Goal: Task Accomplishment & Management: Use online tool/utility

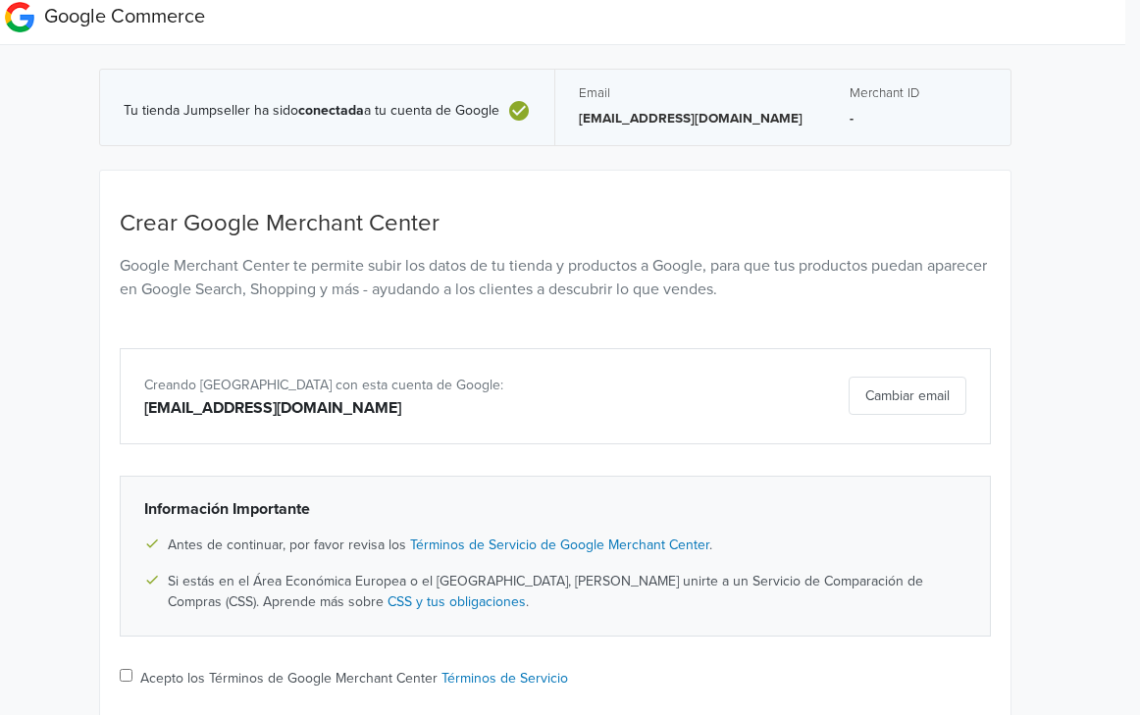
scroll to position [10, 15]
click at [188, 669] on label "Acepto los Términos de Google Merchant Center Términos de Servicio" at bounding box center [354, 679] width 428 height 21
click at [132, 670] on input "Acepto los Términos de Google Merchant Center Términos de Servicio" at bounding box center [126, 676] width 13 height 13
checkbox input "true"
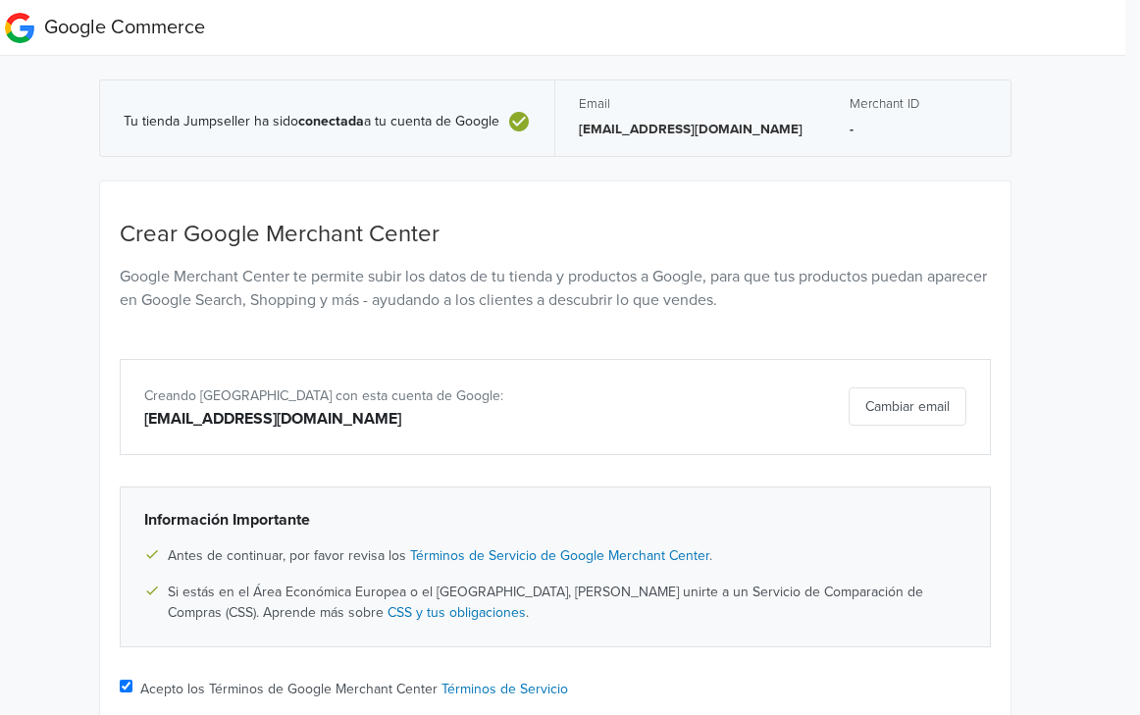
scroll to position [142, 15]
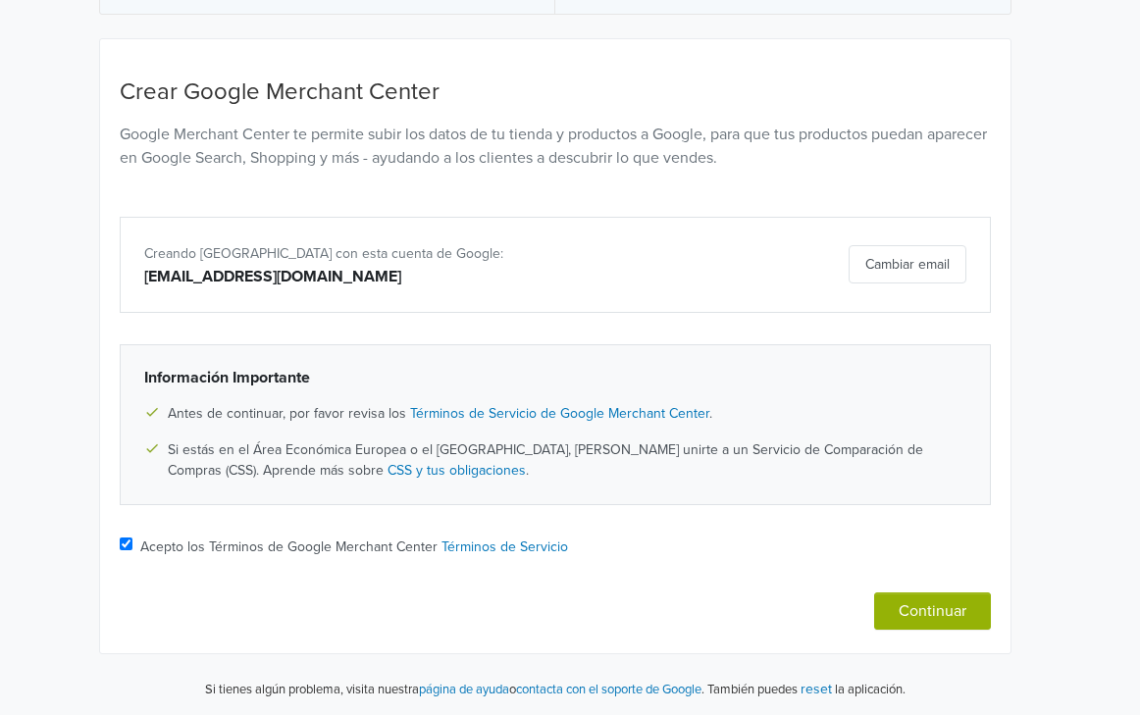
click at [925, 618] on button "Continuar" at bounding box center [932, 611] width 117 height 37
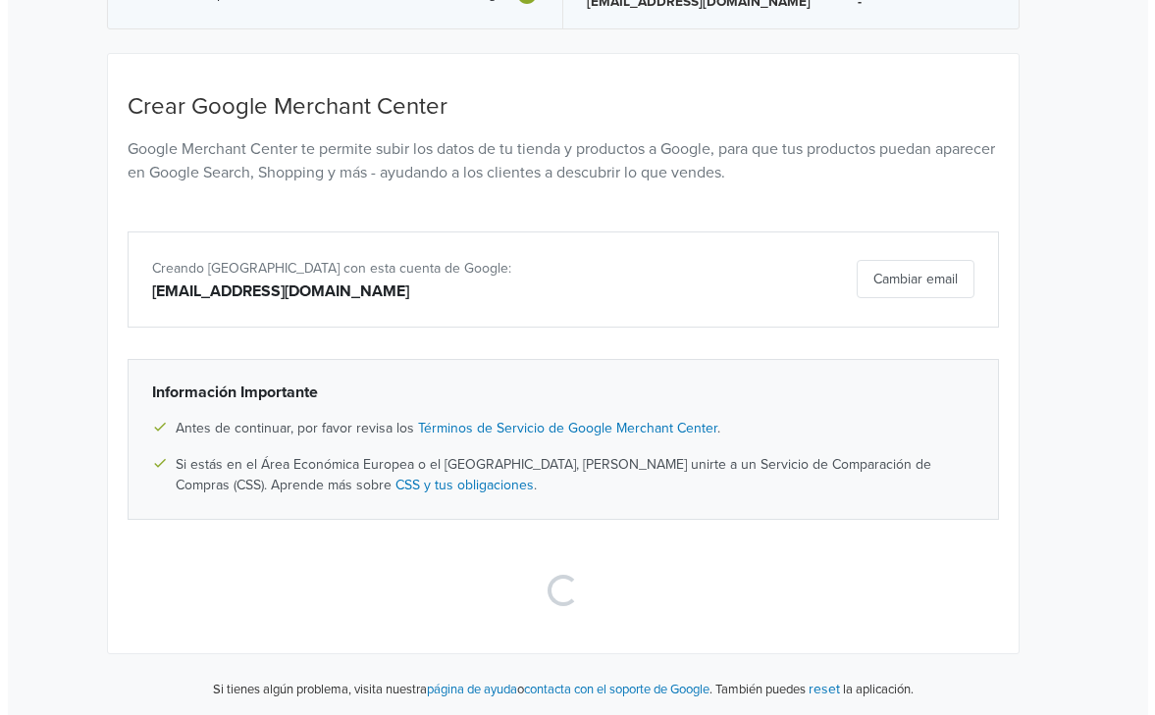
scroll to position [0, 15]
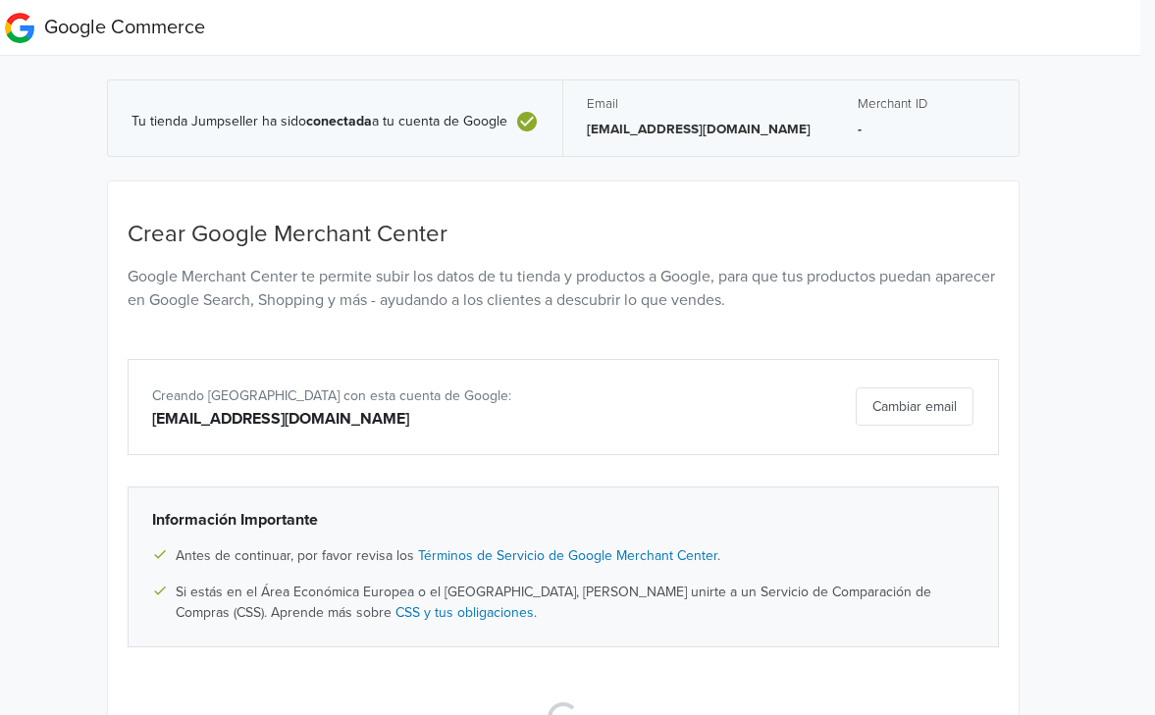
select select "cl"
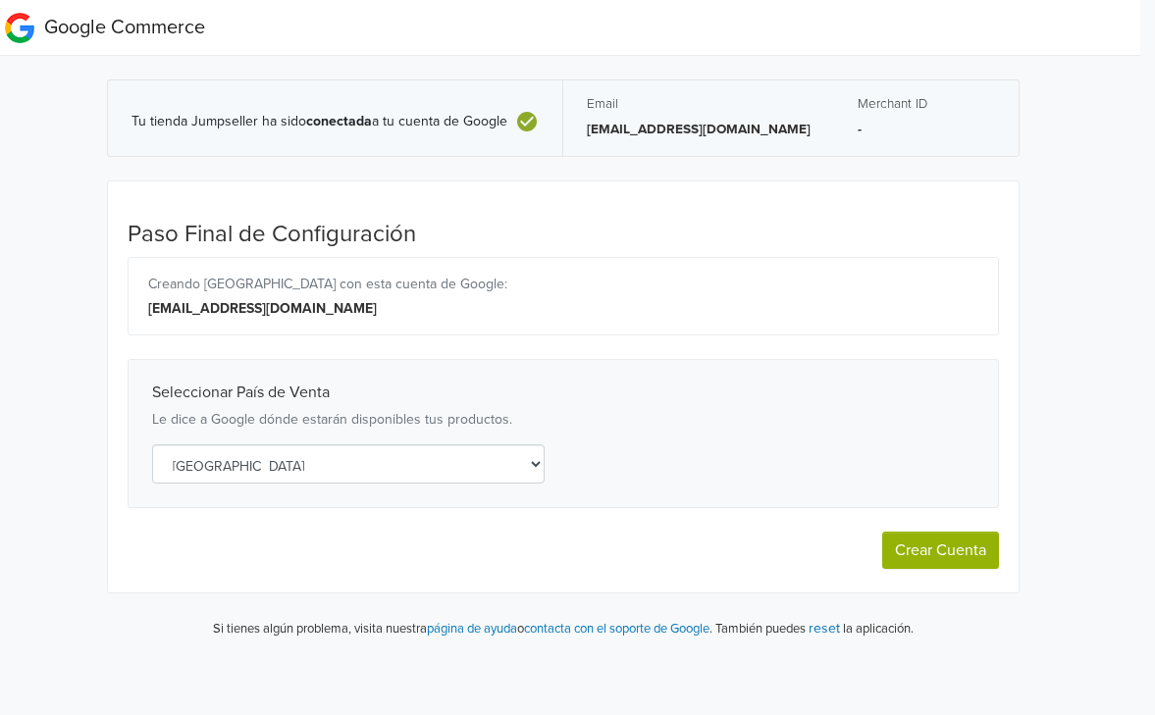
click at [336, 130] on span "Tu tienda Jumpseller ha sido conectada a tu cuenta de Google" at bounding box center [319, 122] width 376 height 17
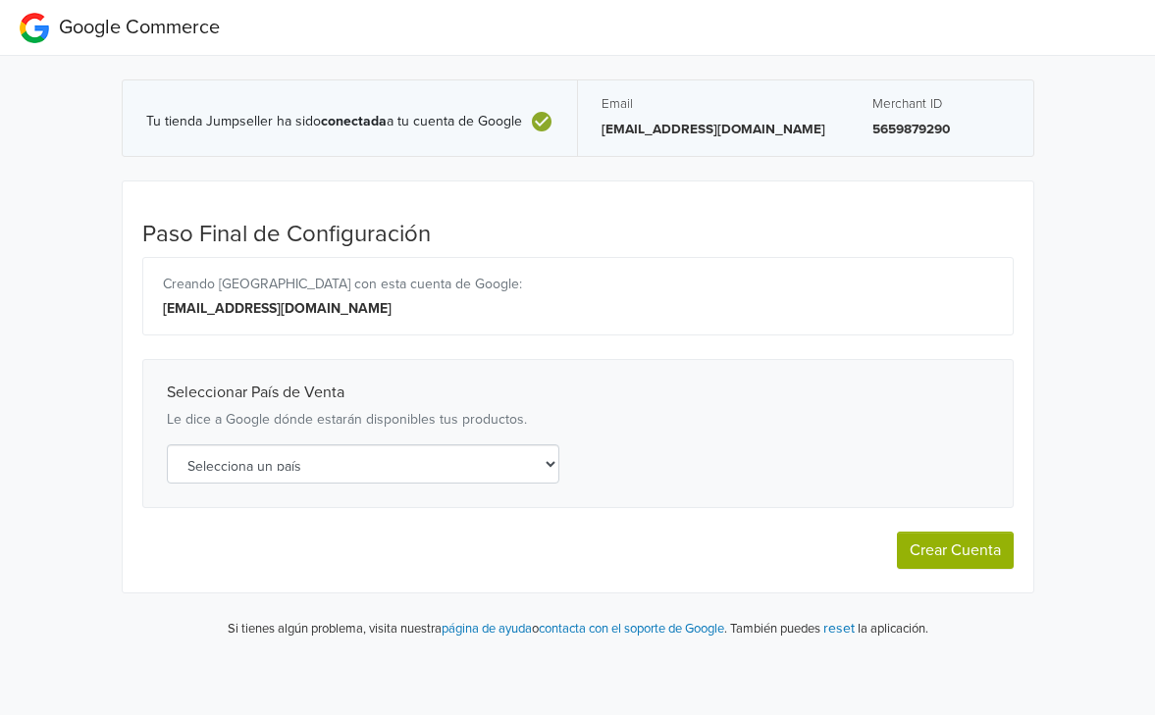
select select "cl"
click at [978, 548] on button "Crear Cuenta" at bounding box center [955, 550] width 117 height 37
select select "cl"
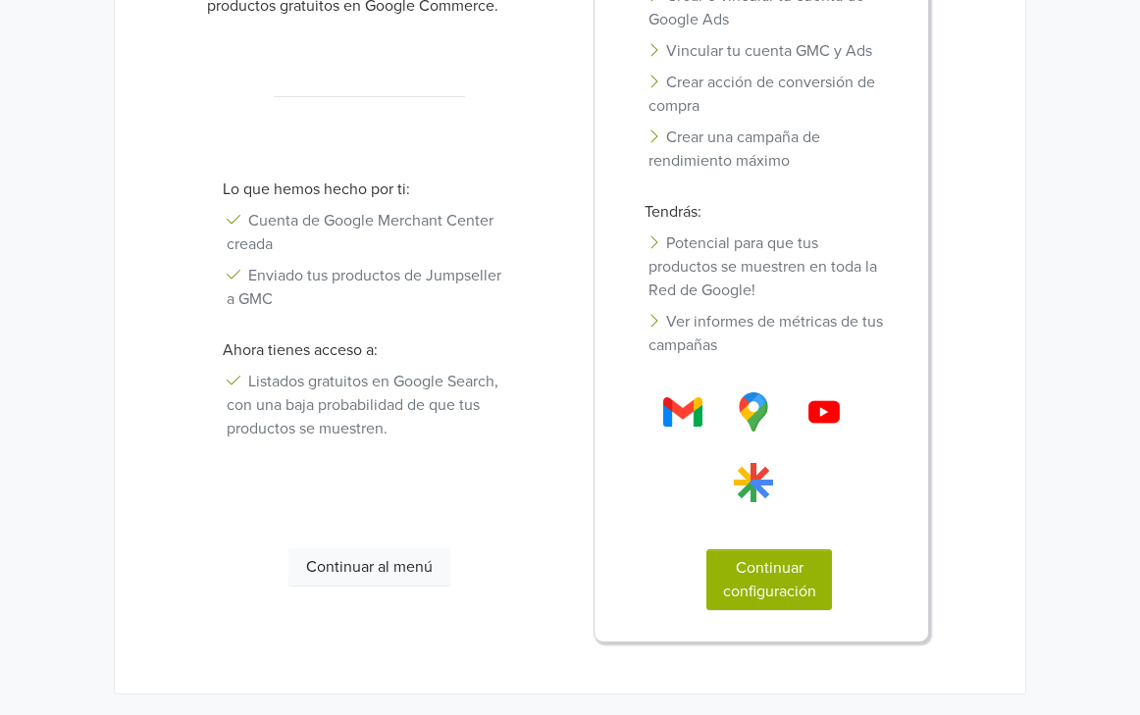
scroll to position [359, 0]
click at [768, 580] on button "Continuar configuración" at bounding box center [769, 577] width 126 height 61
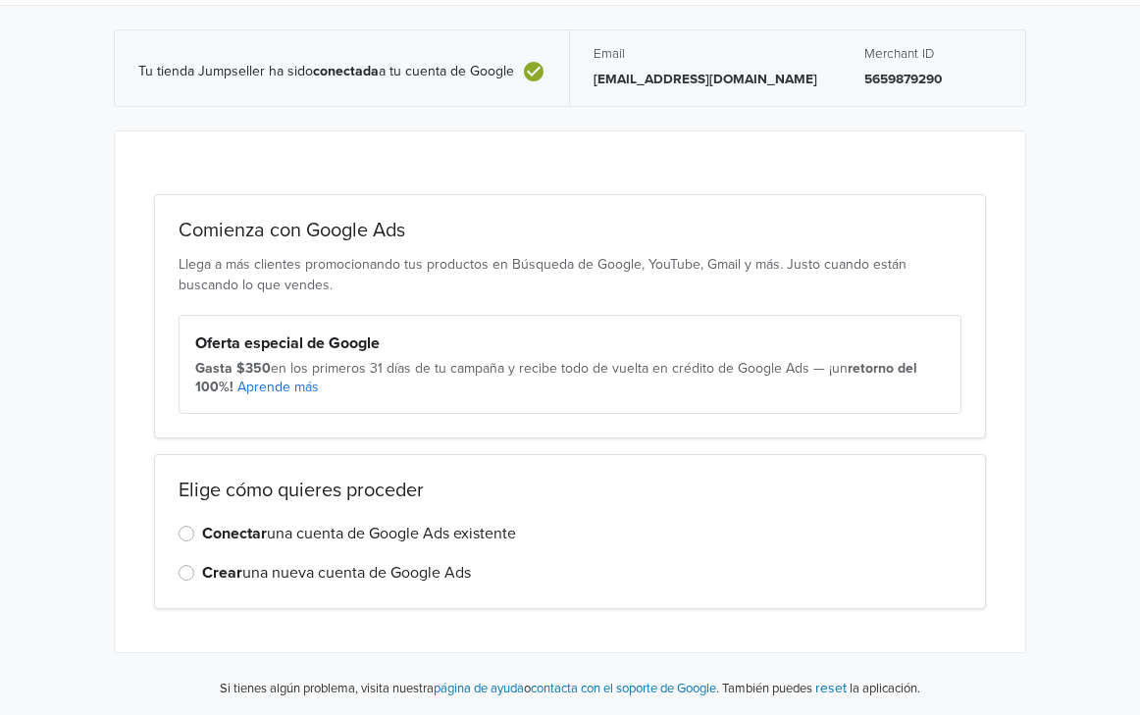
scroll to position [50, 0]
click at [202, 532] on label "Conectar una cuenta de Google Ads existente" at bounding box center [359, 534] width 314 height 24
click at [0, 0] on input "Conectar una cuenta de Google Ads existente" at bounding box center [0, 0] width 0 height 0
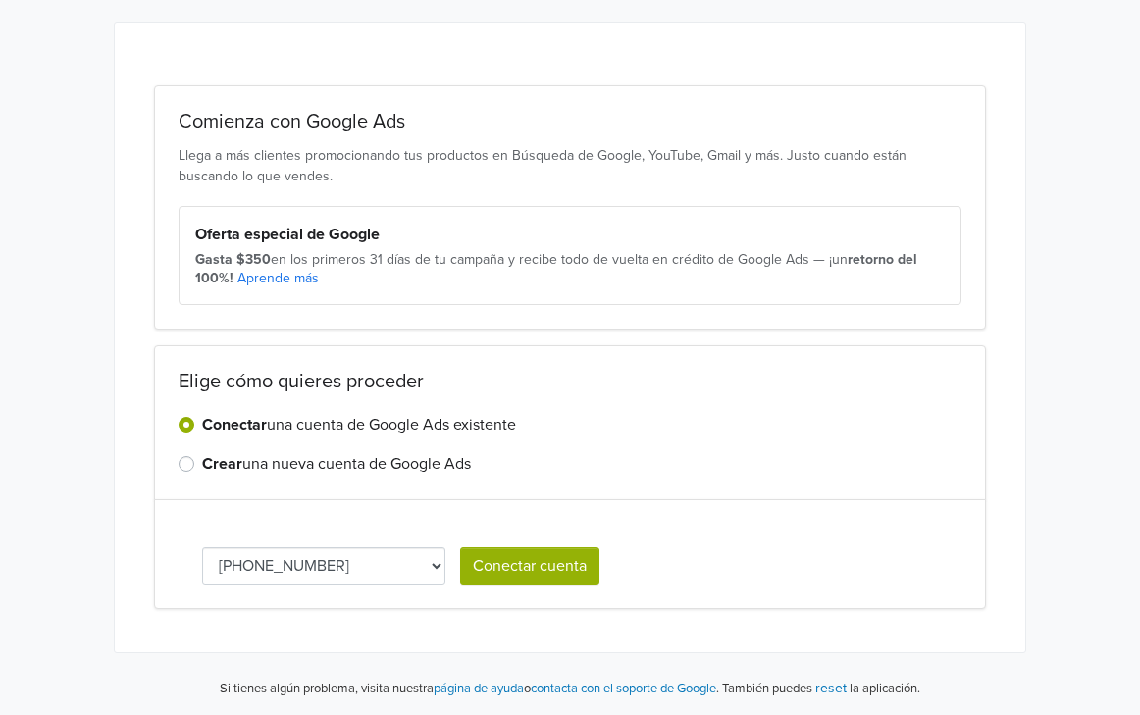
click at [308, 573] on select "970-590-3529 891-098-7395 811-399-6244 291-680-6225 214-792-3893 255-943-6956" at bounding box center [323, 565] width 243 height 37
select select "2147923893"
click at [513, 566] on button "Conectar cuenta" at bounding box center [529, 565] width 139 height 37
select select "2147923893"
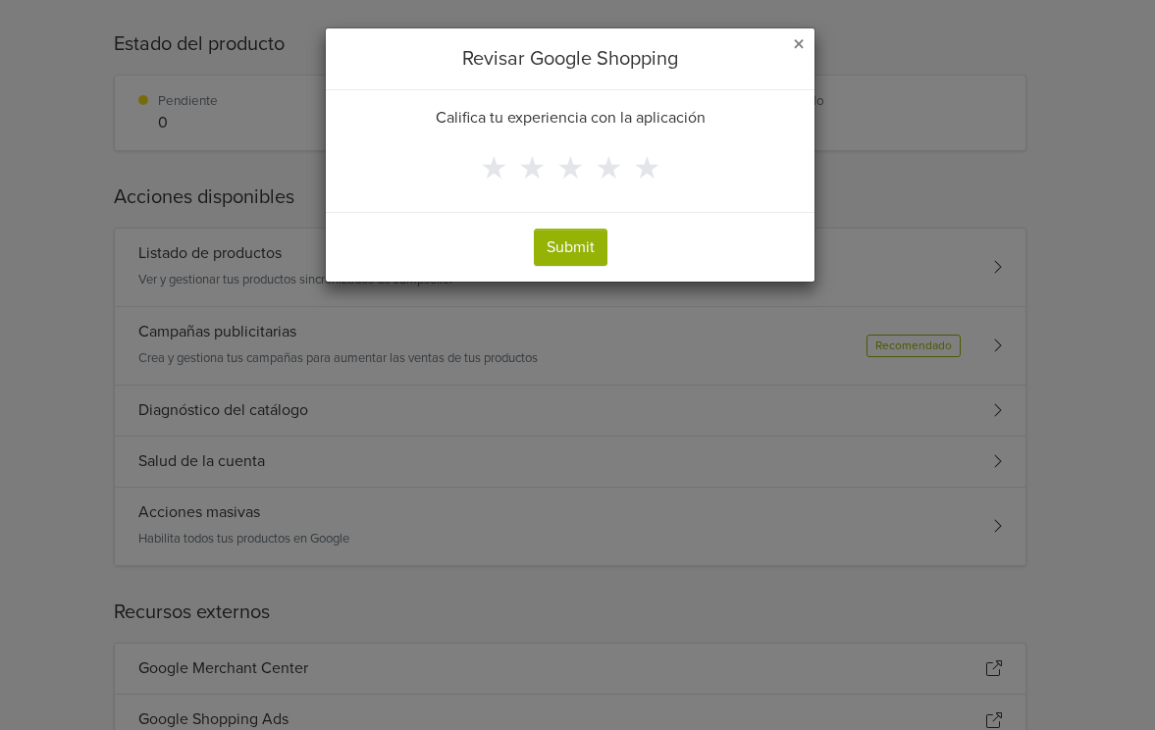
click at [577, 255] on button "Submit" at bounding box center [571, 247] width 74 height 37
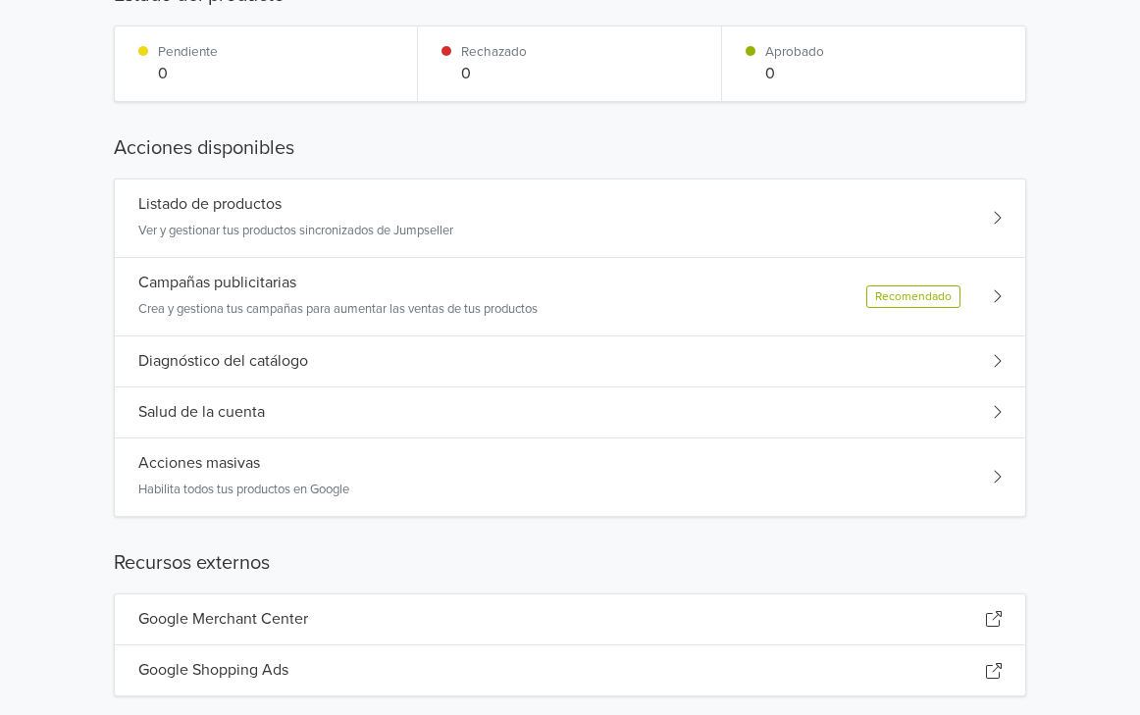
scroll to position [264, 0]
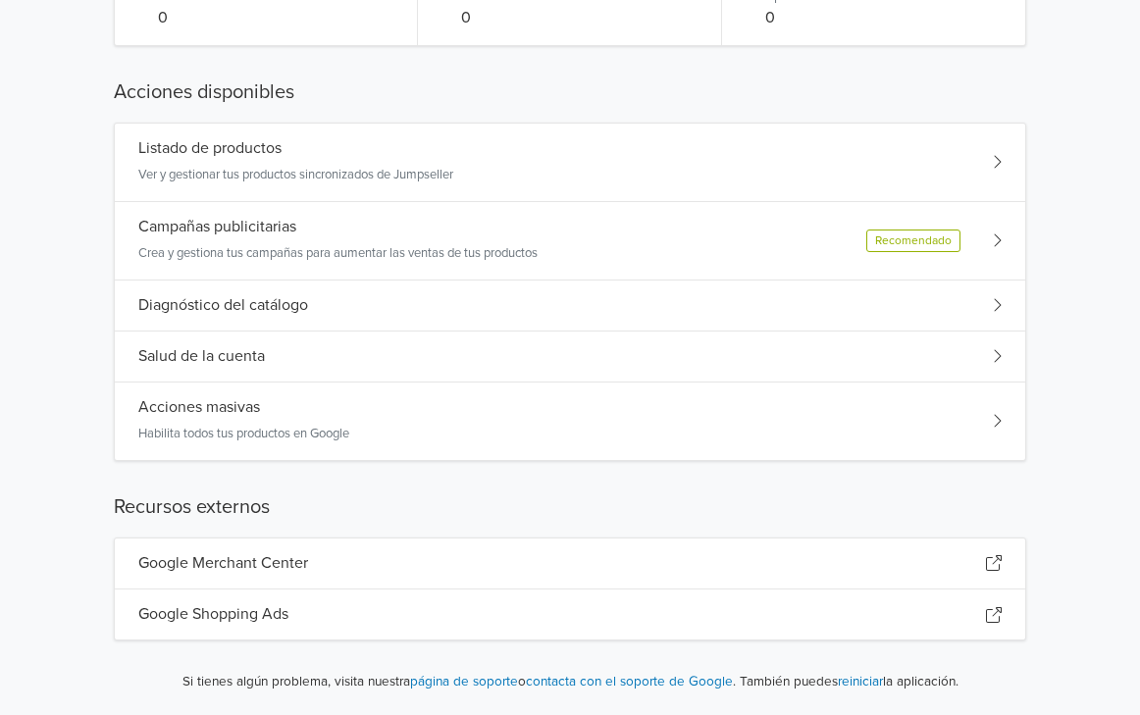
click at [252, 308] on h5 "Diagnóstico del catálogo" at bounding box center [223, 305] width 170 height 19
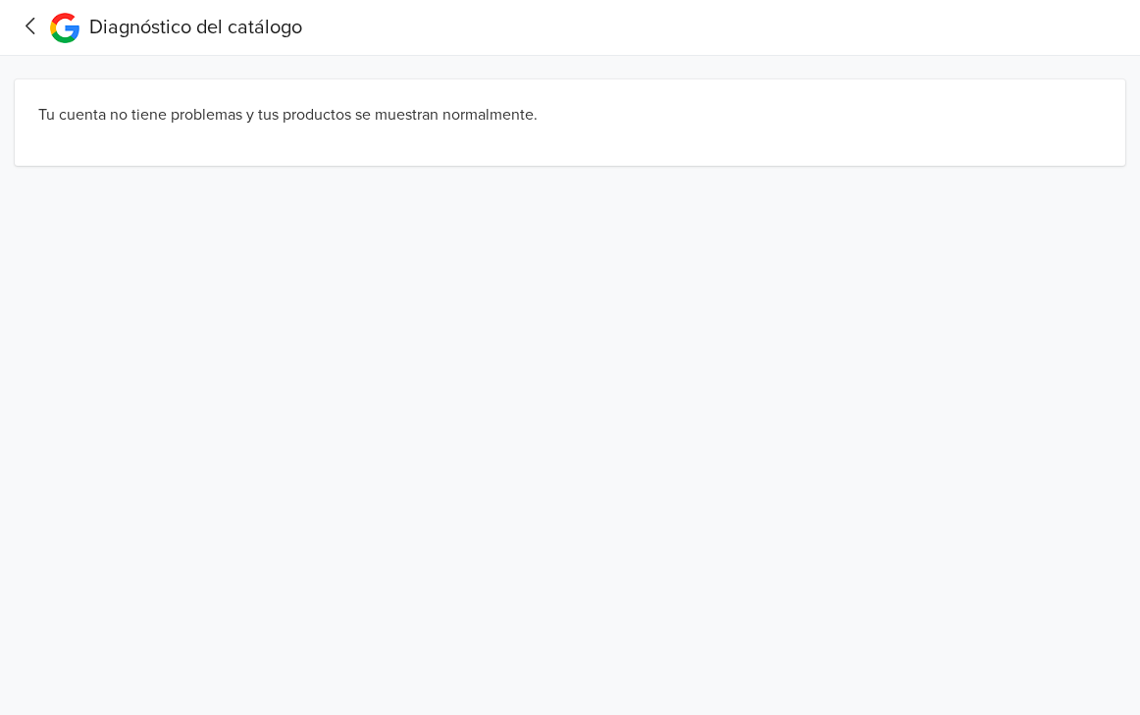
scroll to position [0, 0]
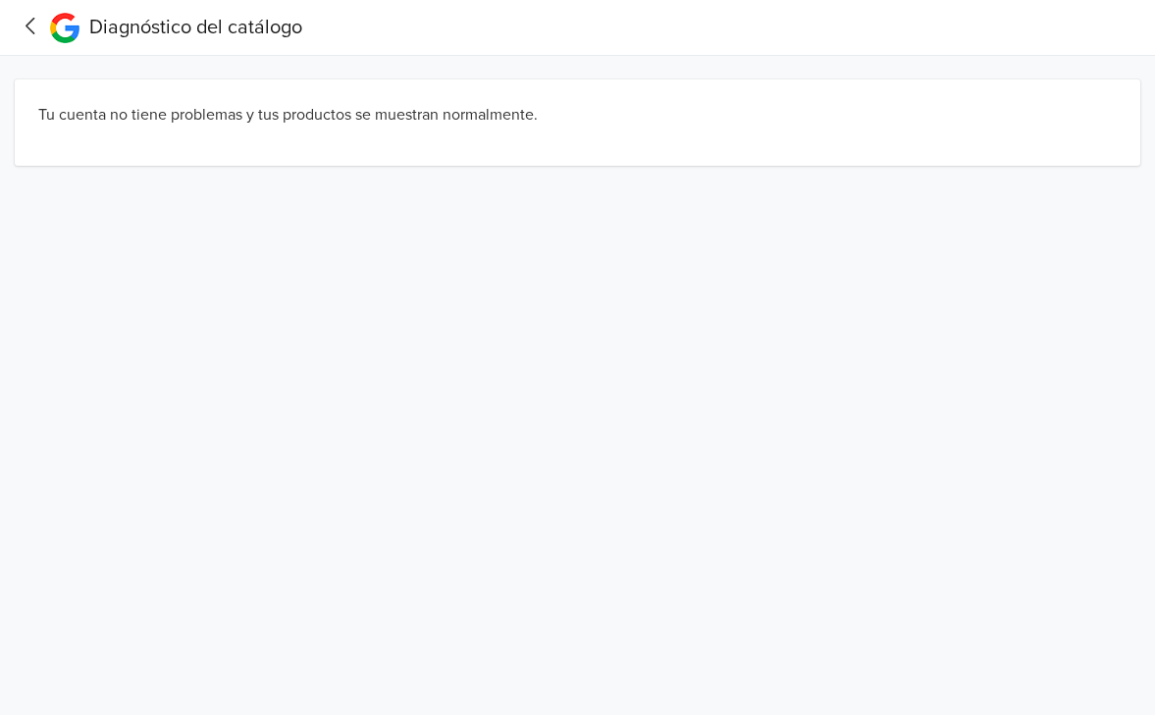
click at [41, 30] on icon at bounding box center [31, 26] width 30 height 25
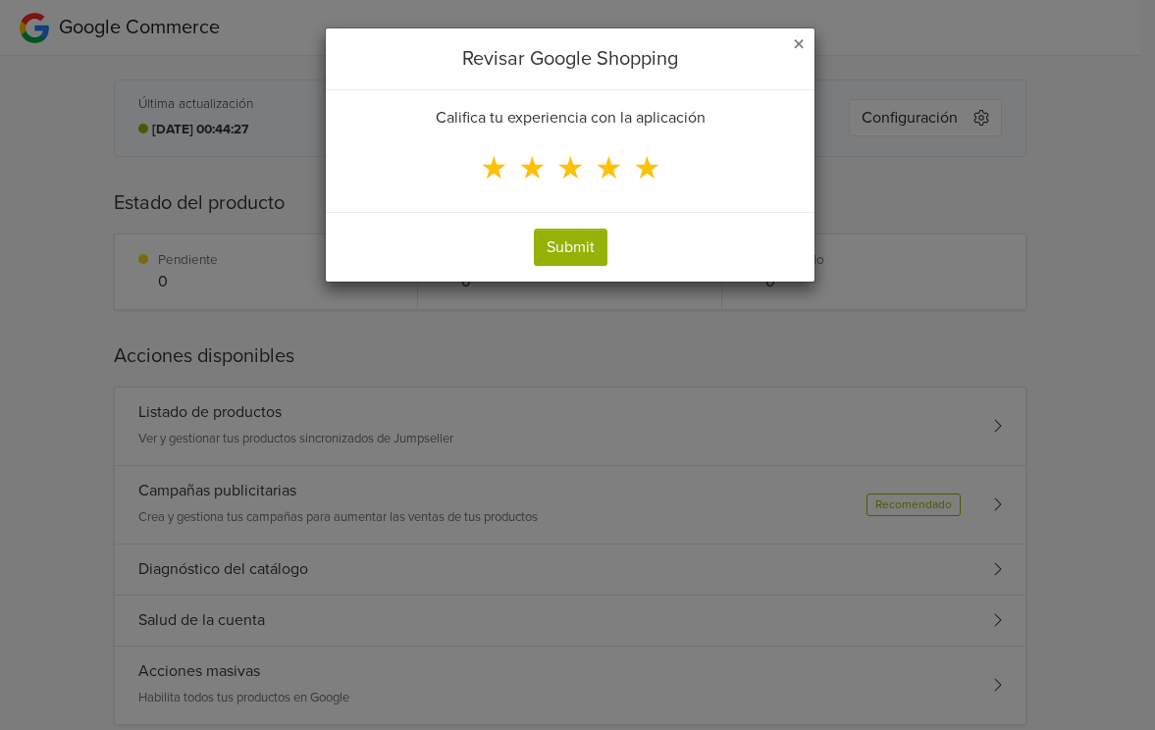
click at [642, 165] on span "★" at bounding box center [647, 168] width 28 height 37
click at [0, 0] on input "★" at bounding box center [0, 0] width 0 height 0
click at [568, 250] on button "Submit" at bounding box center [571, 247] width 74 height 37
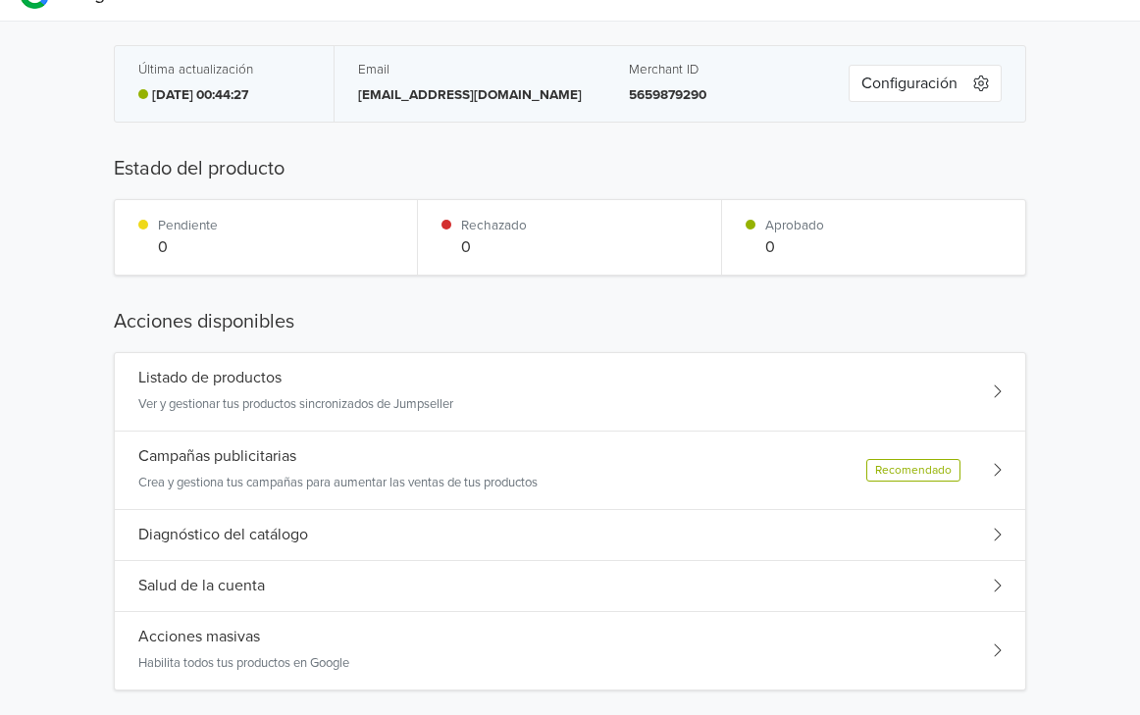
scroll to position [35, 0]
click at [977, 75] on icon "button" at bounding box center [981, 83] width 16 height 16
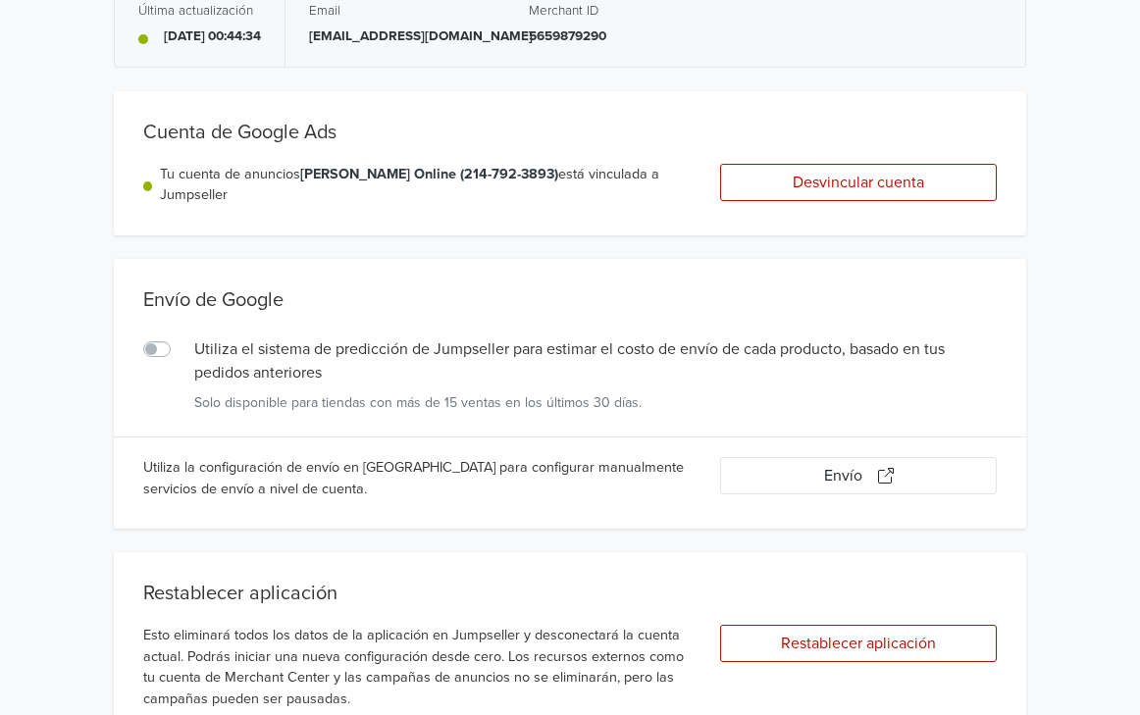
scroll to position [99, 0]
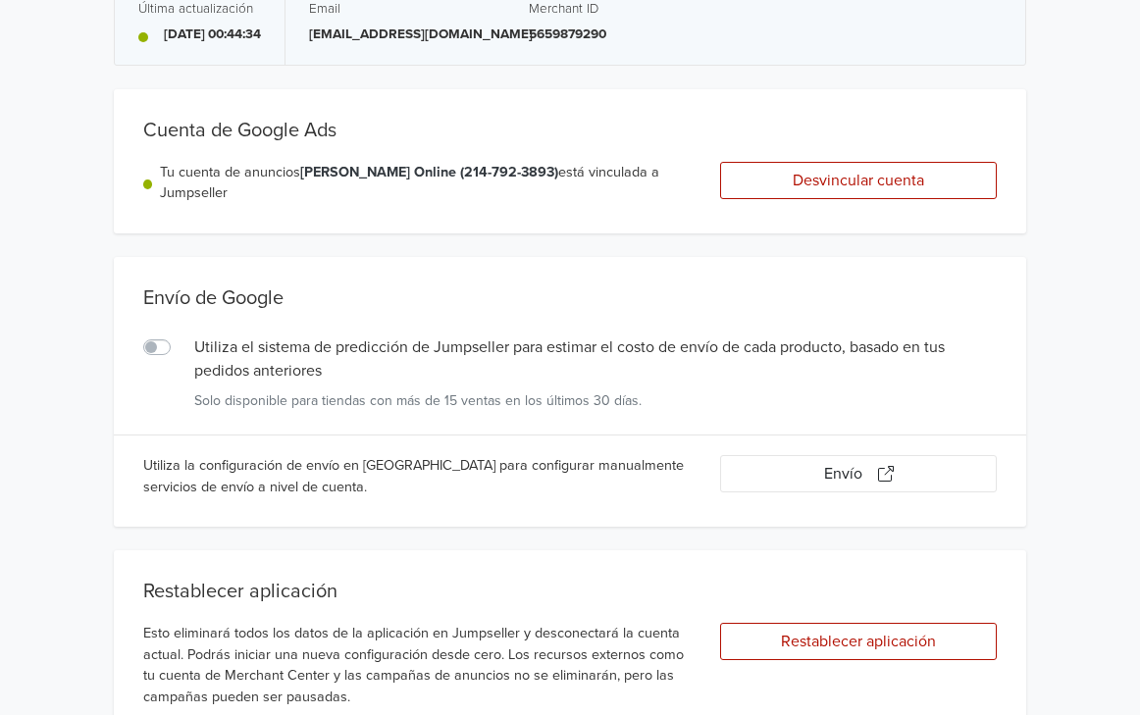
click at [179, 336] on label "Utiliza el sistema de predicción de Jumpseller para estimar el costo de envío d…" at bounding box center [179, 336] width 0 height 0
click at [0, 0] on input "Utiliza el sistema de predicción de Jumpseller para estimar el costo de envío d…" at bounding box center [0, 0] width 0 height 0
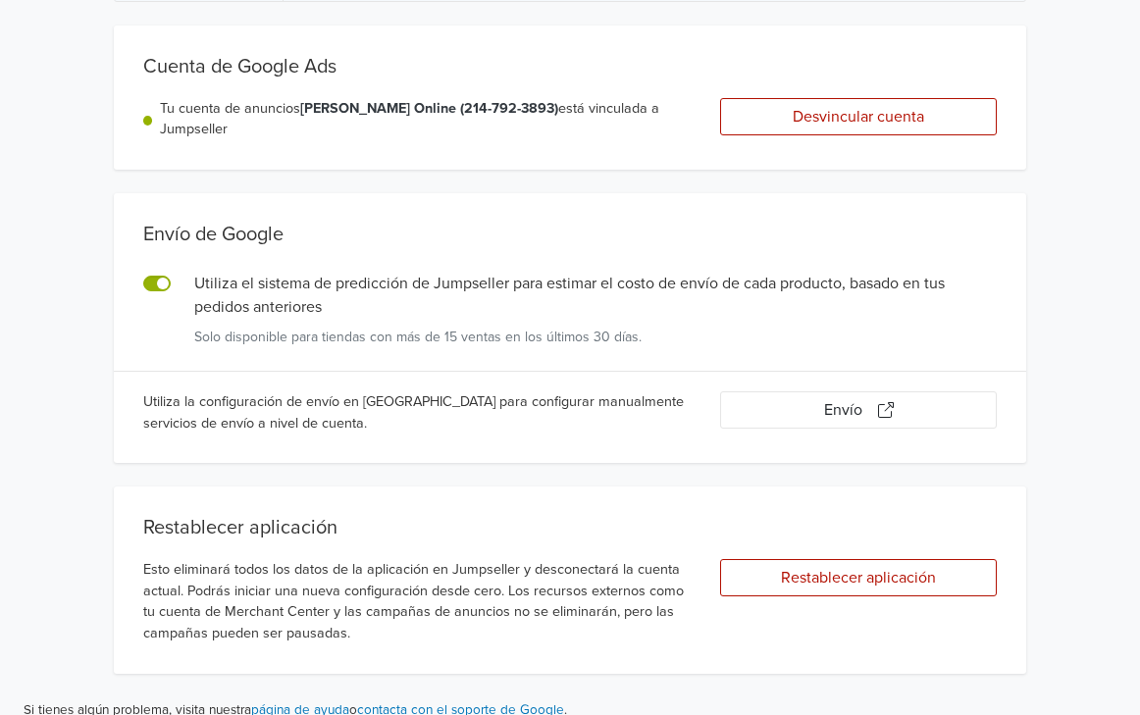
scroll to position [0, 0]
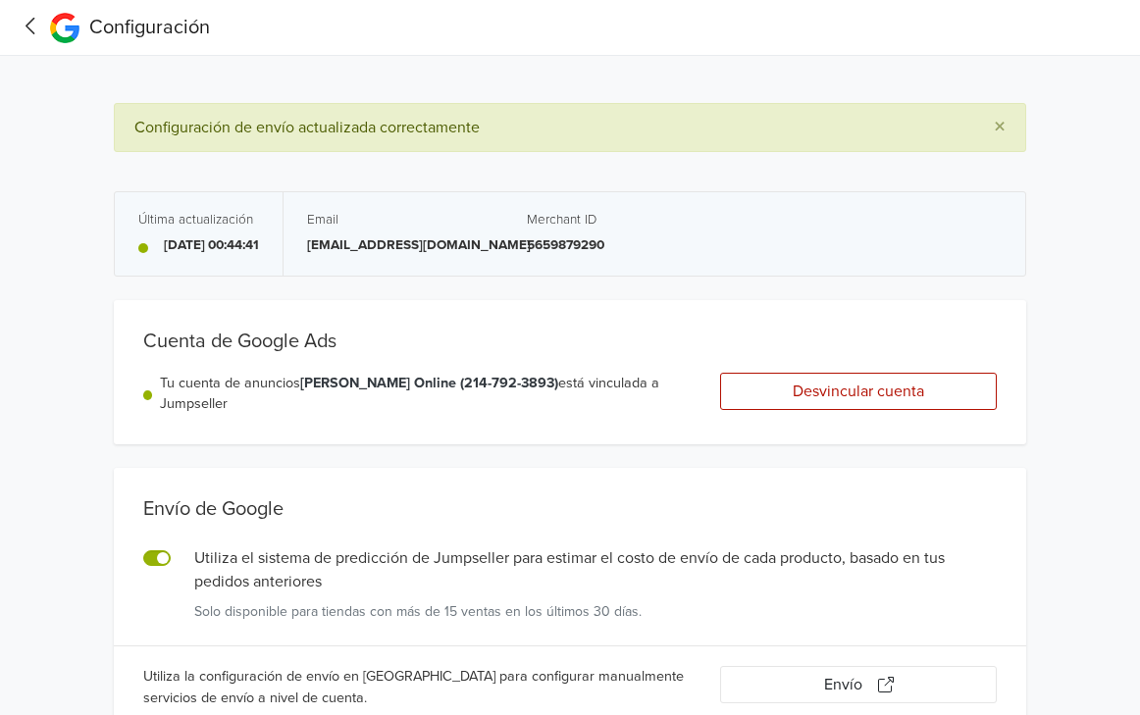
click at [31, 27] on icon at bounding box center [31, 26] width 30 height 25
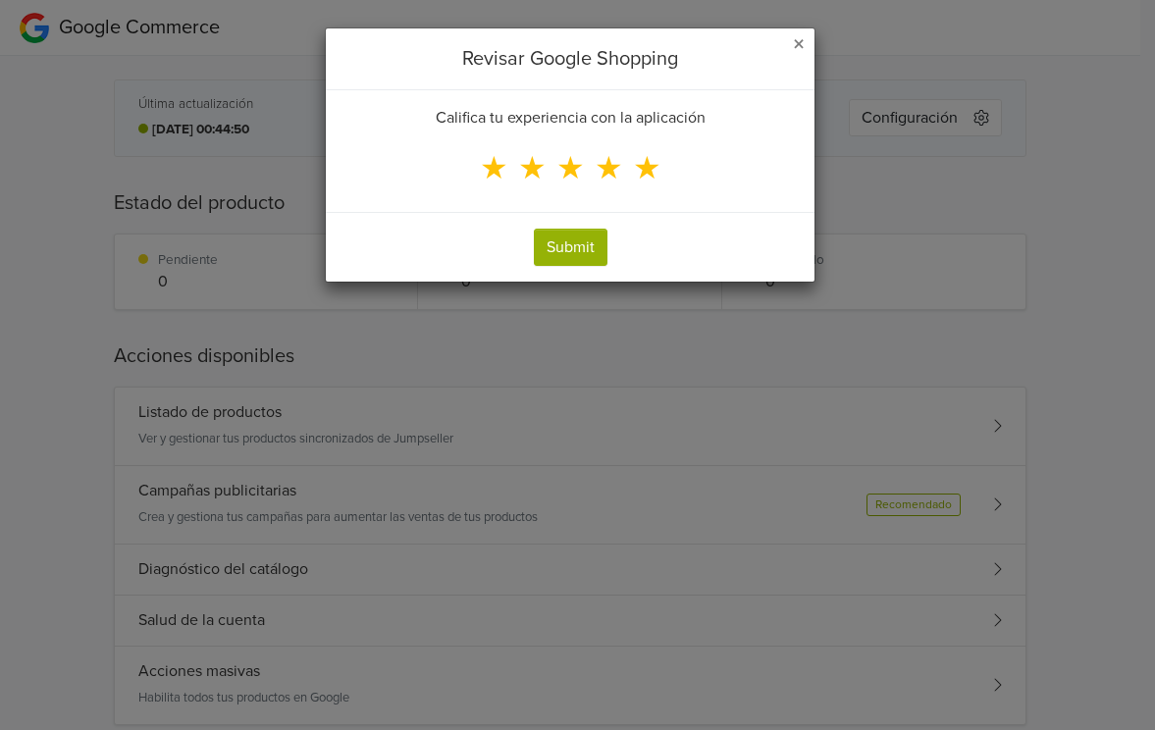
click at [644, 177] on span "★" at bounding box center [647, 168] width 28 height 37
click at [0, 0] on input "★" at bounding box center [0, 0] width 0 height 0
click at [559, 240] on button "Submit" at bounding box center [571, 247] width 74 height 37
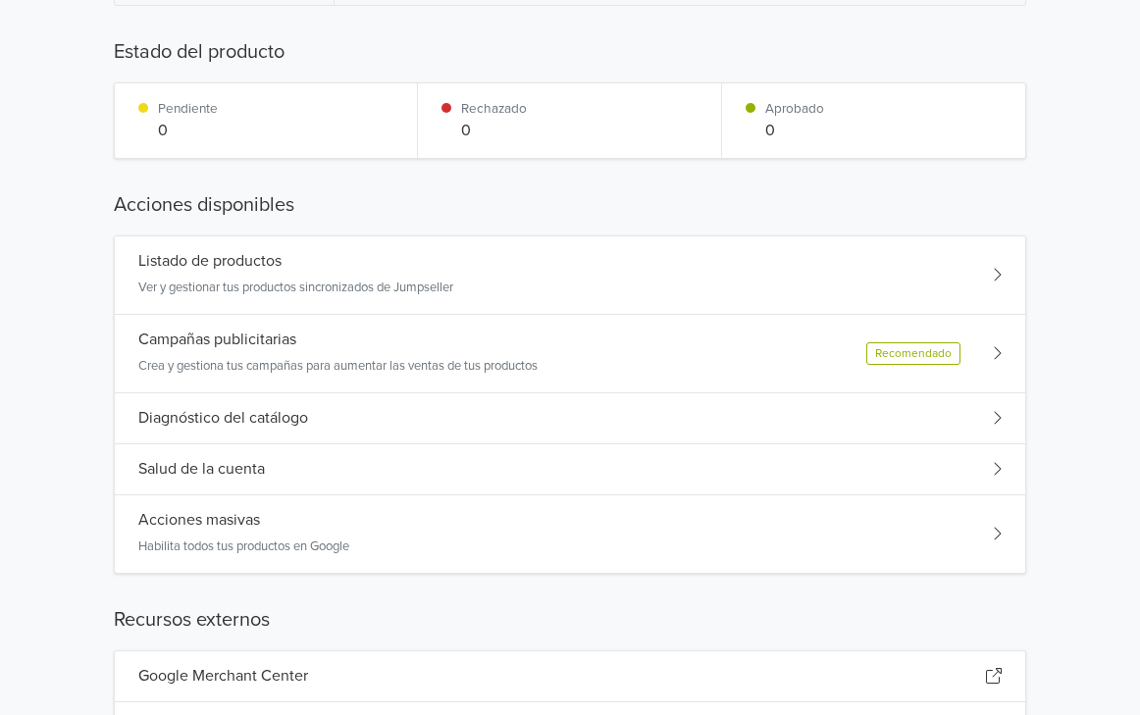
scroll to position [166, 0]
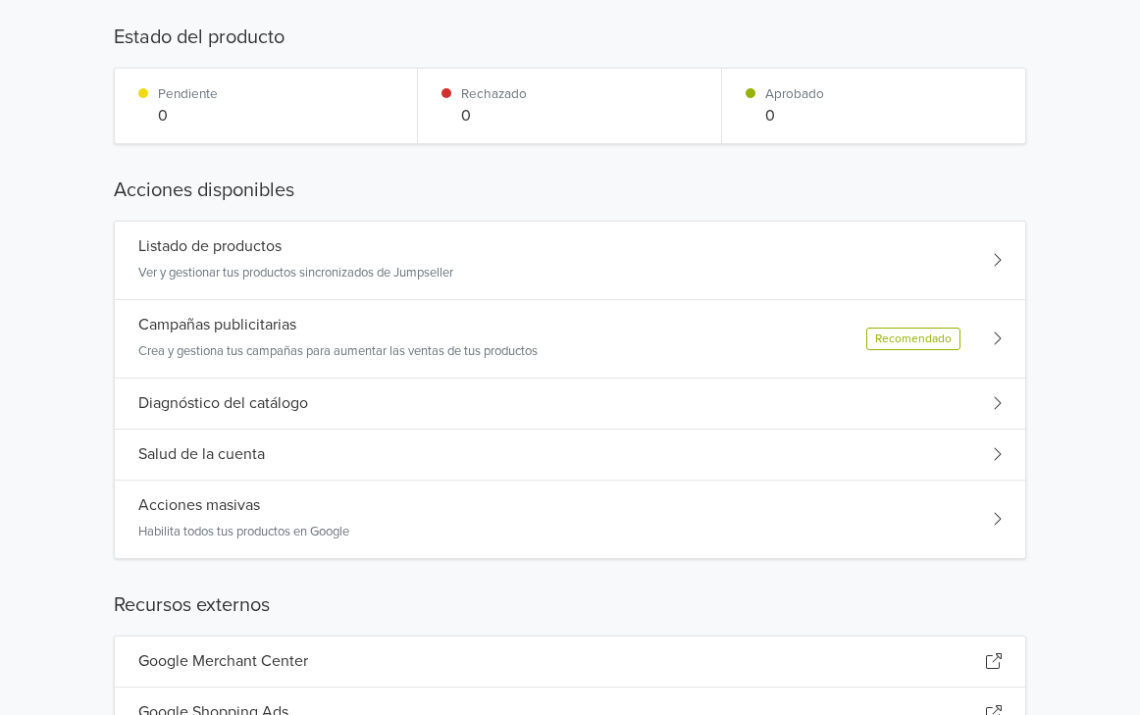
click at [474, 441] on div "Salud de la cuenta" at bounding box center [570, 455] width 911 height 51
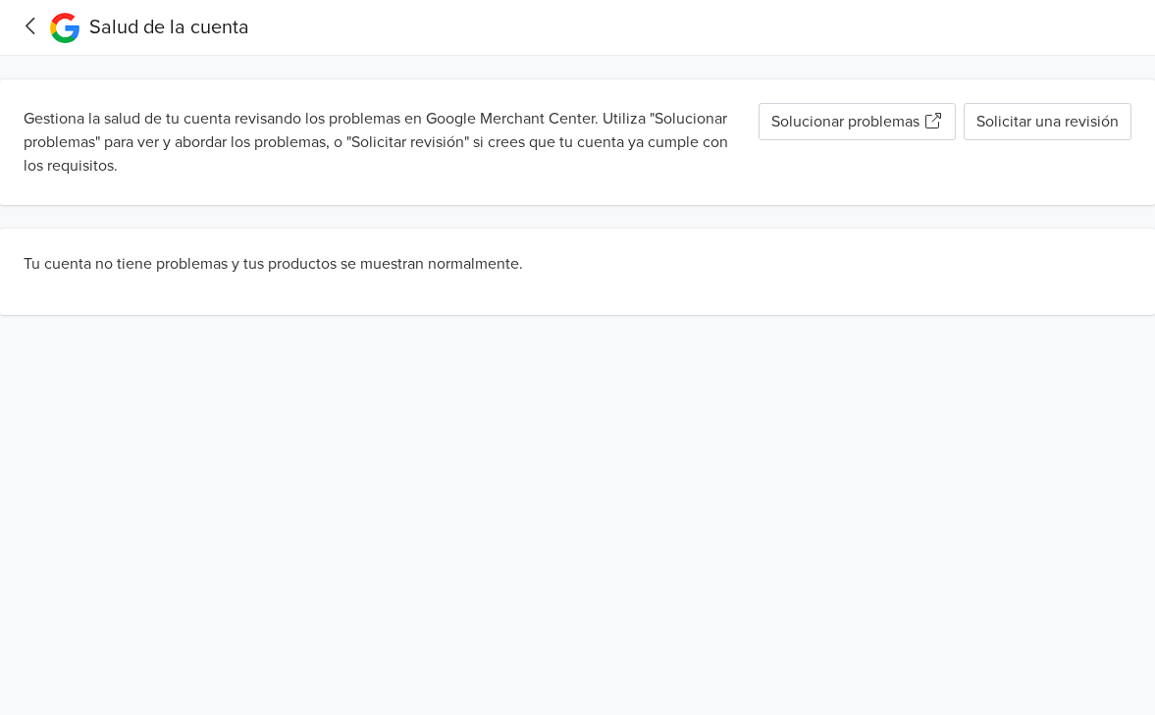
click at [18, 20] on icon at bounding box center [31, 26] width 30 height 25
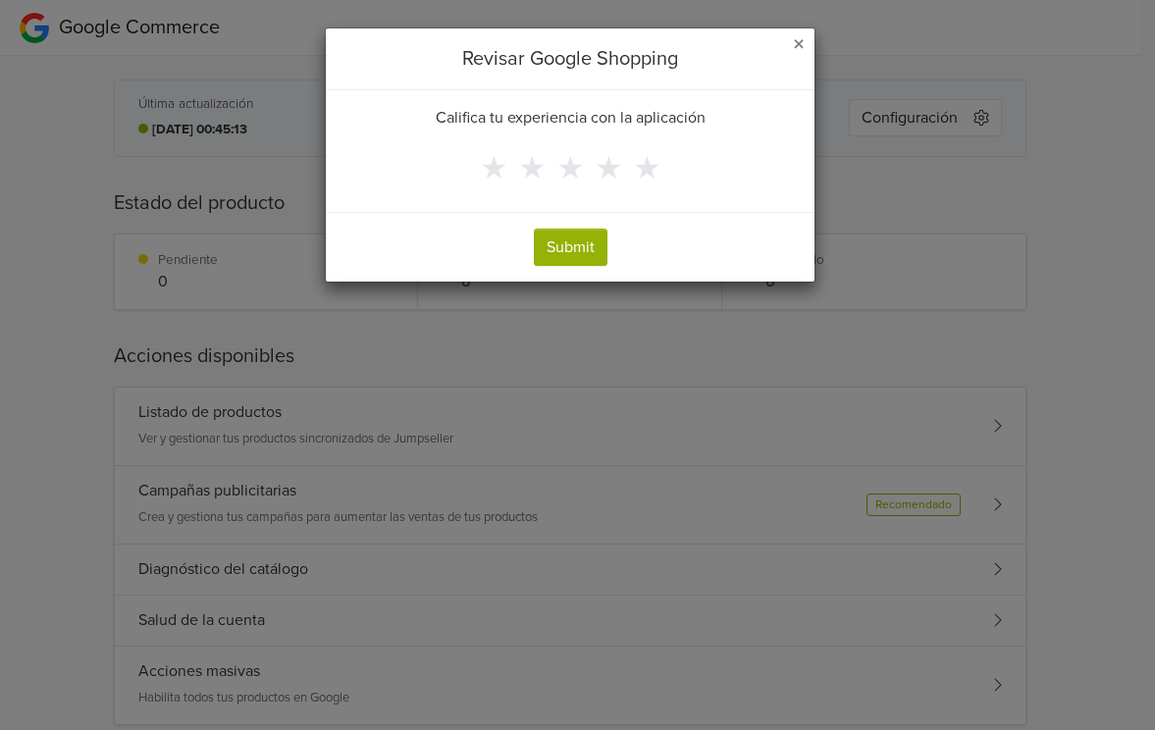
click at [796, 43] on span "×" at bounding box center [799, 44] width 12 height 28
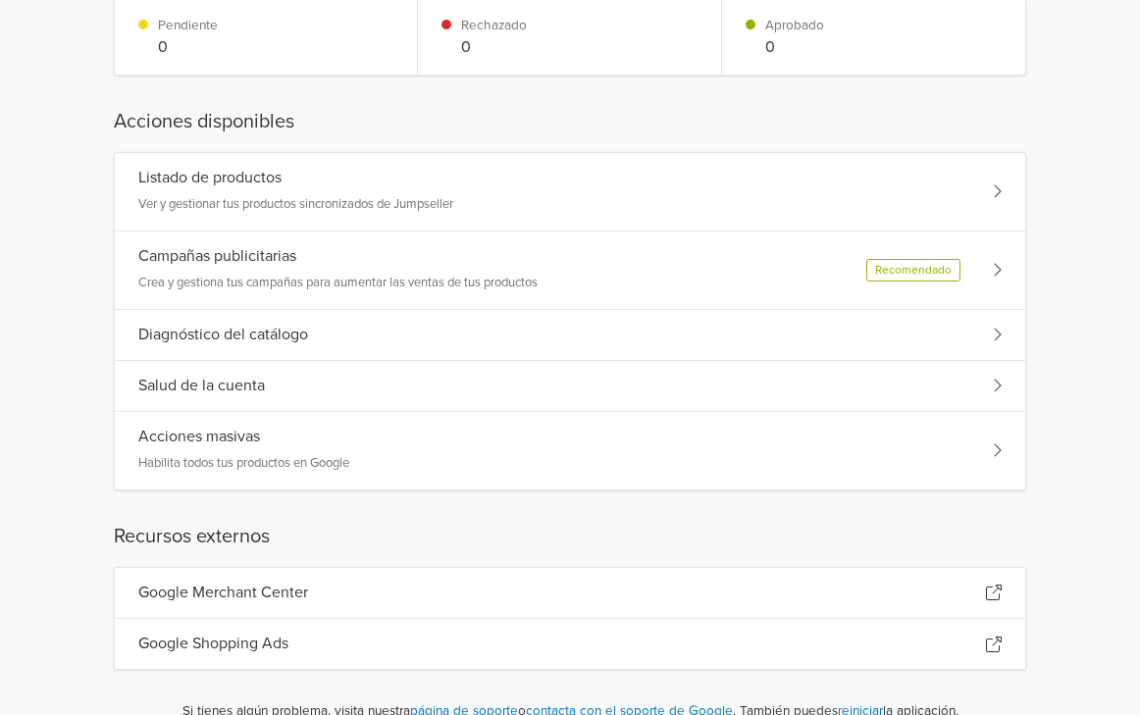
scroll to position [264, 0]
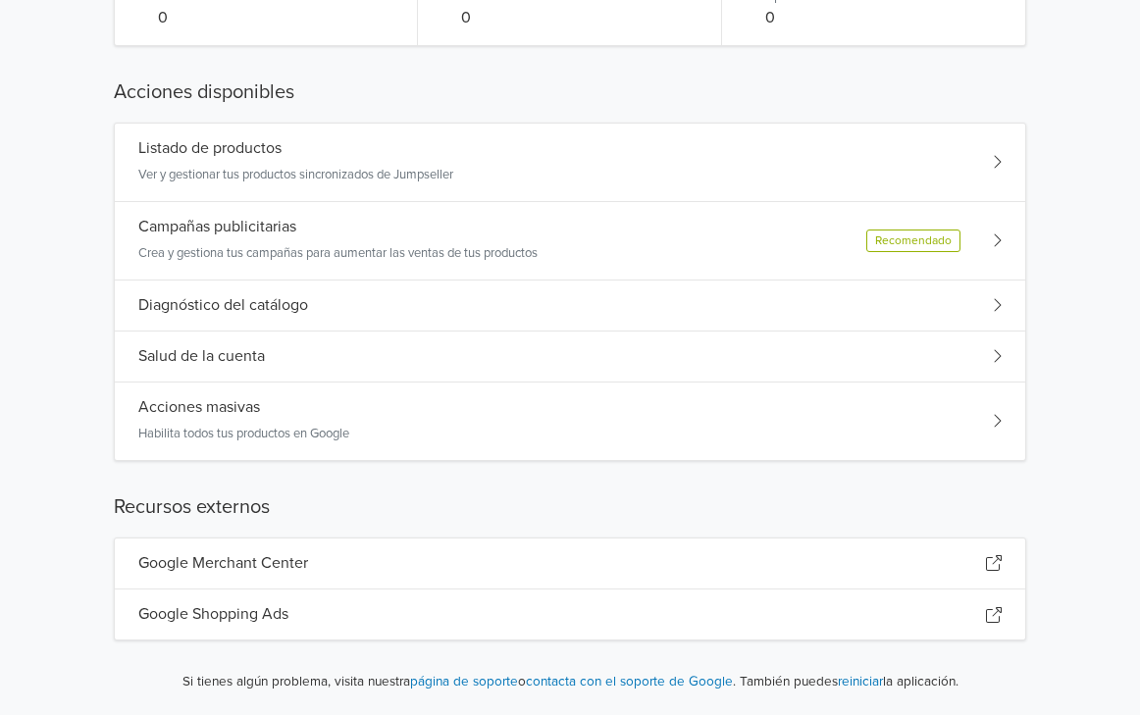
click at [575, 425] on div "Acciones masivas Habilita todos tus productos en Google" at bounding box center [570, 422] width 911 height 78
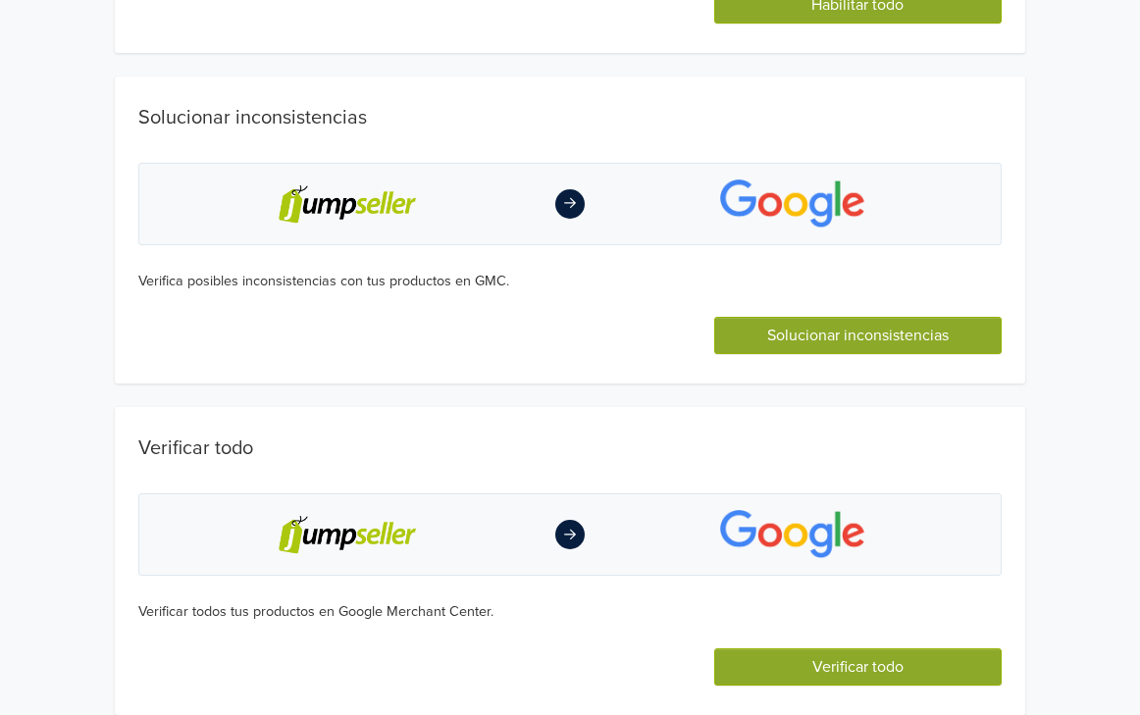
scroll to position [0, 0]
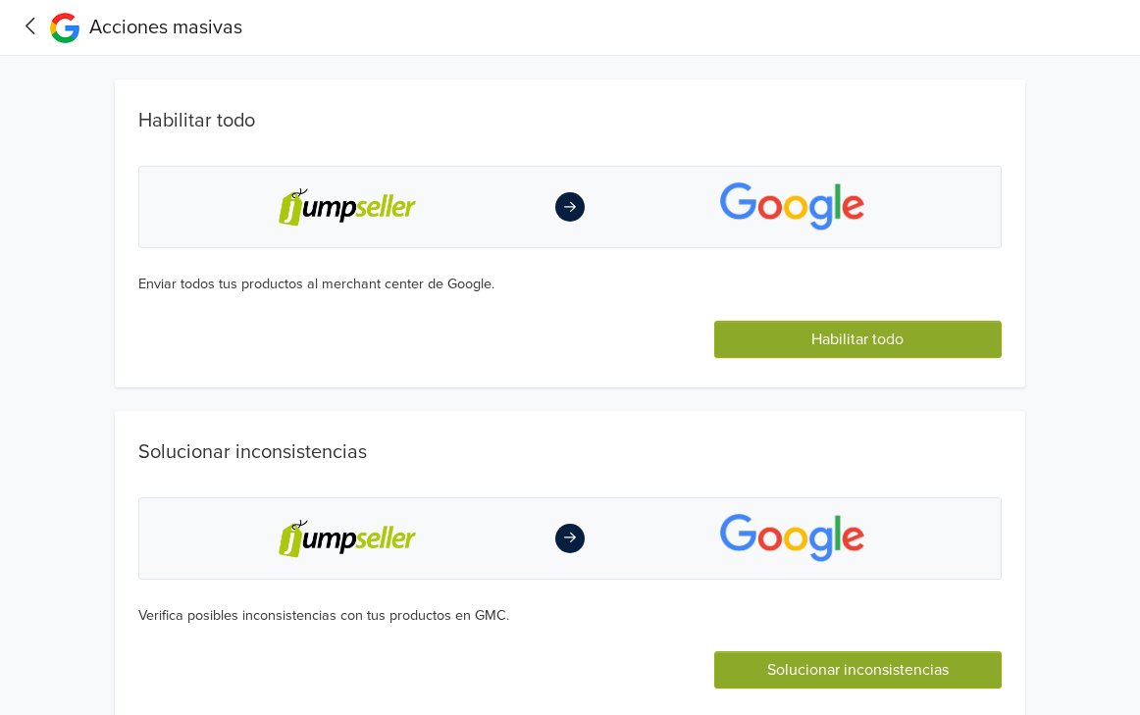
click at [828, 327] on button "Habilitar todo" at bounding box center [857, 339] width 287 height 37
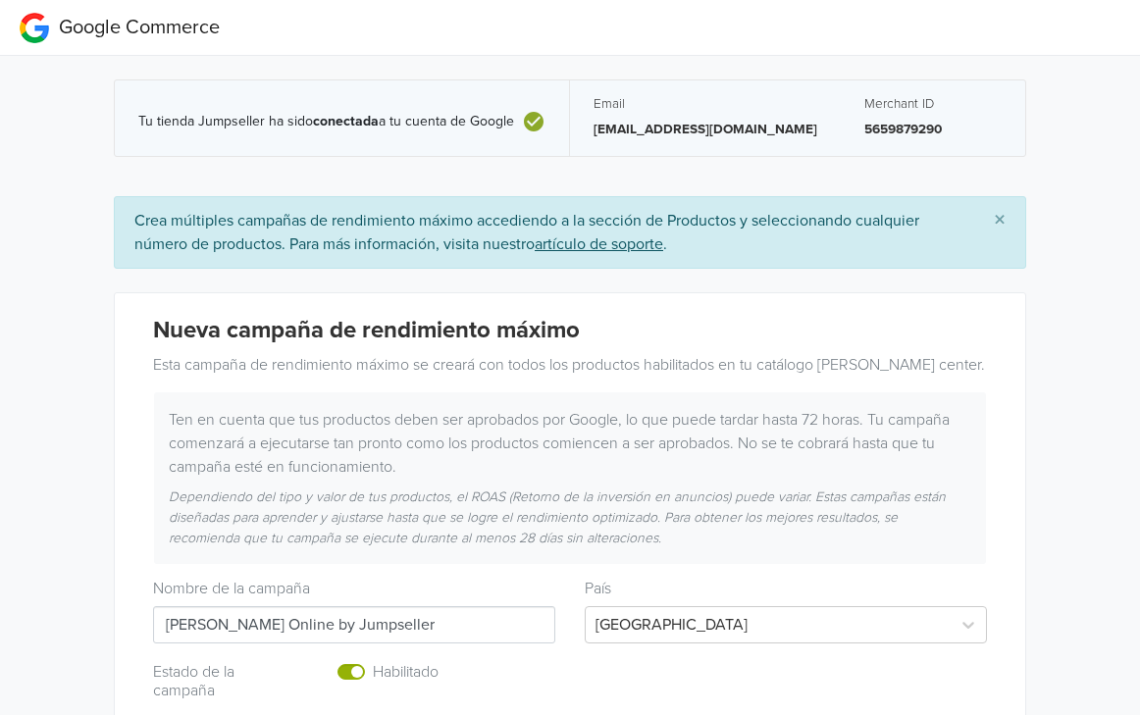
click at [1005, 222] on span "×" at bounding box center [1000, 220] width 12 height 28
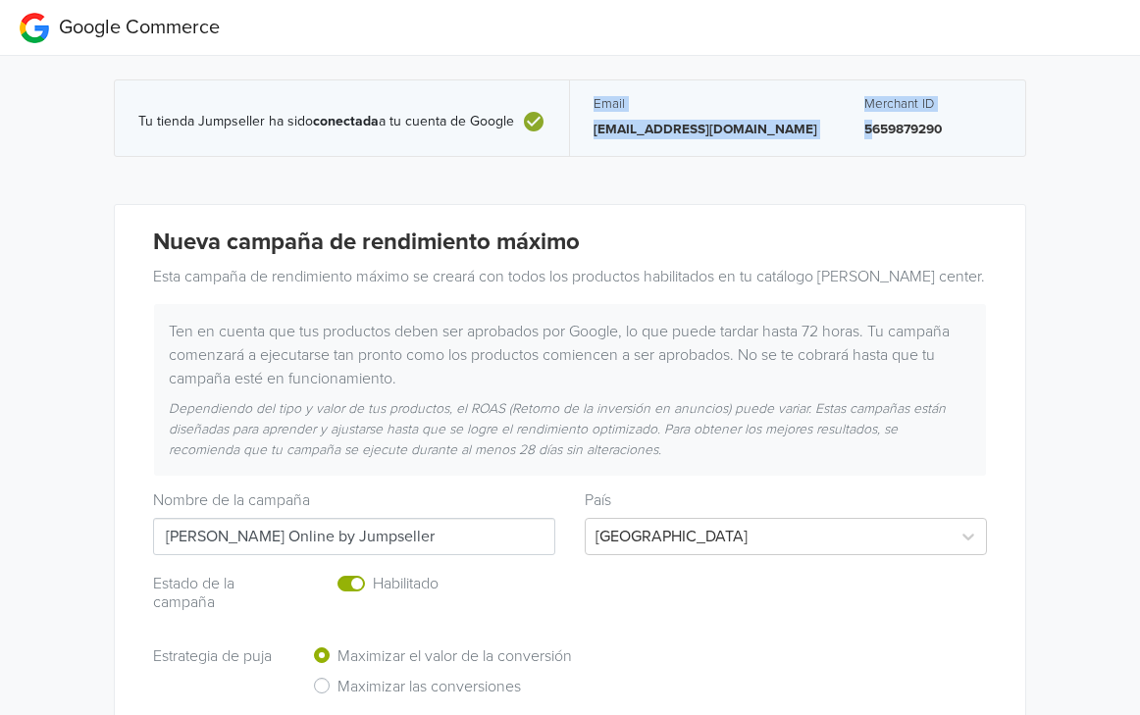
drag, startPoint x: 832, startPoint y: 125, endPoint x: 527, endPoint y: 123, distance: 305.2
click at [527, 123] on div "Tu tienda Jumpseller ha sido conectada a tu cuenta de Google Email corporacions…" at bounding box center [570, 118] width 911 height 76
click at [527, 123] on icon at bounding box center [534, 122] width 20 height 20
click at [652, 305] on div "Ten en cuenta que tus productos deben ser aprobados por Google, lo que puede ta…" at bounding box center [570, 390] width 832 height 172
